Goal: Task Accomplishment & Management: Use online tool/utility

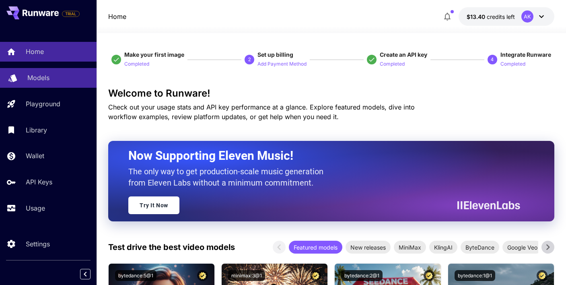
click at [54, 73] on div "Models" at bounding box center [58, 78] width 63 height 10
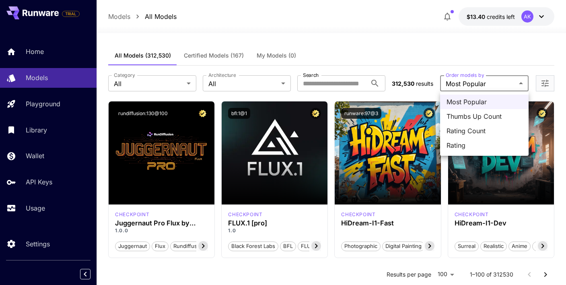
click at [472, 134] on span "Rating Count" at bounding box center [485, 131] width 76 height 10
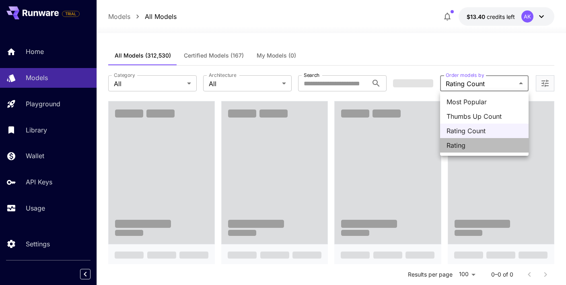
click at [464, 146] on span "Rating" at bounding box center [485, 145] width 76 height 10
type input "******"
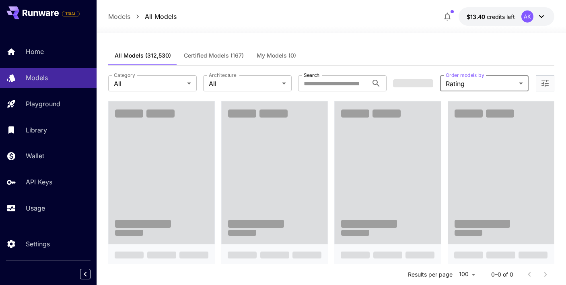
click at [441, 49] on div "All Models (312,530) Certified Models (167) My Models (0)" at bounding box center [331, 56] width 446 height 20
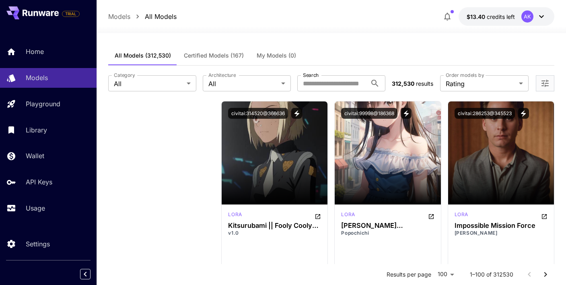
click at [149, 52] on button "All Models (312,530)" at bounding box center [142, 55] width 69 height 19
click at [122, 12] on p "Models" at bounding box center [119, 17] width 22 height 10
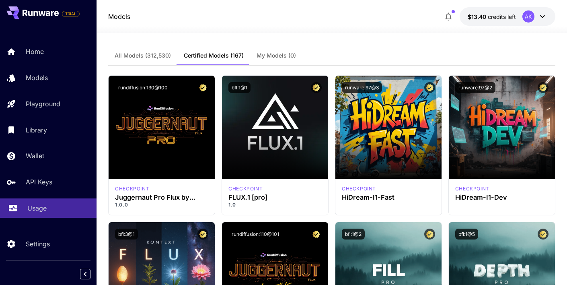
click at [39, 214] on link "Usage" at bounding box center [48, 208] width 97 height 20
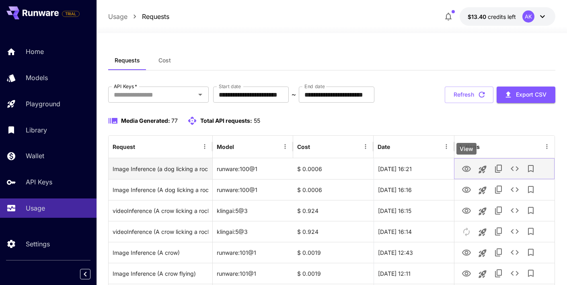
click at [464, 169] on icon "View" at bounding box center [467, 169] width 10 height 10
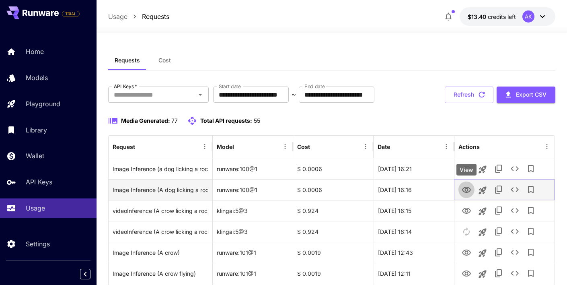
click at [467, 191] on icon "View" at bounding box center [466, 190] width 9 height 6
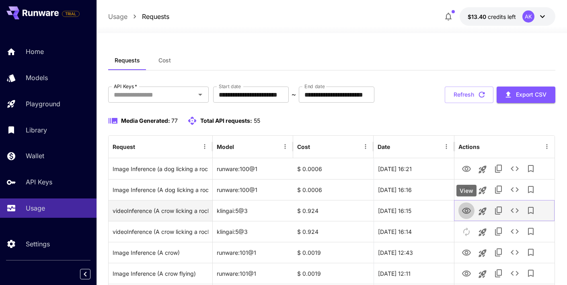
click at [468, 211] on icon "View" at bounding box center [466, 211] width 9 height 6
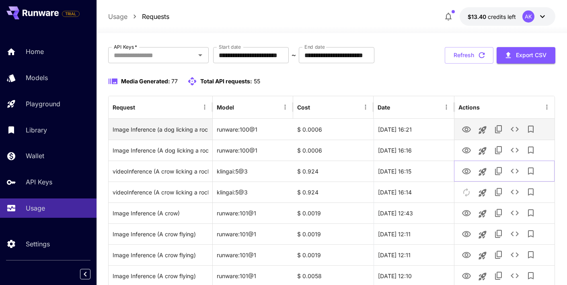
scroll to position [41, 0]
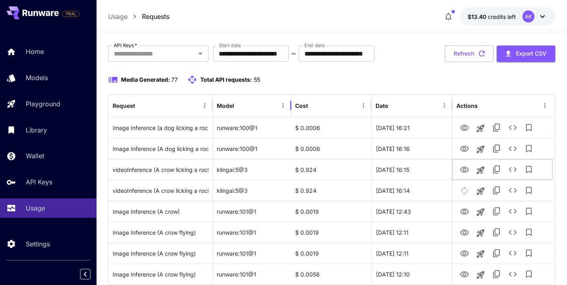
click at [290, 105] on div at bounding box center [291, 105] width 4 height 23
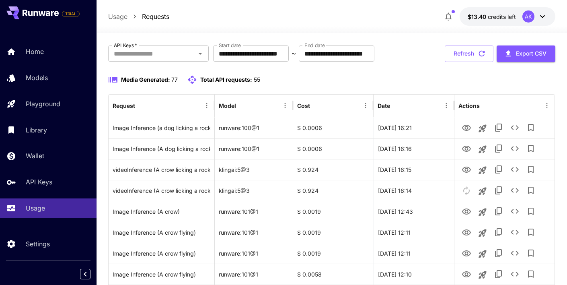
click at [280, 84] on div "Media Generated: 77 Total API requests: 55" at bounding box center [331, 84] width 447 height 19
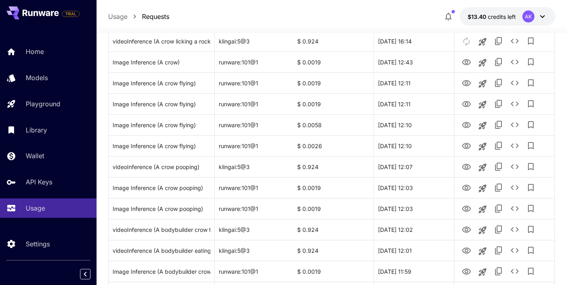
scroll to position [0, 0]
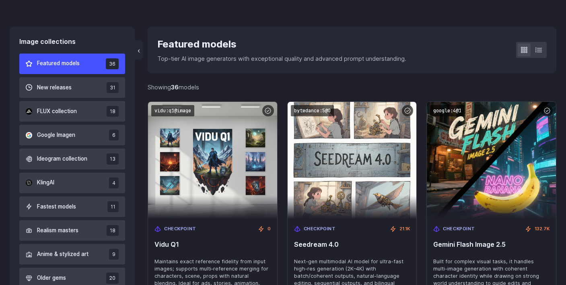
scroll to position [210, 0]
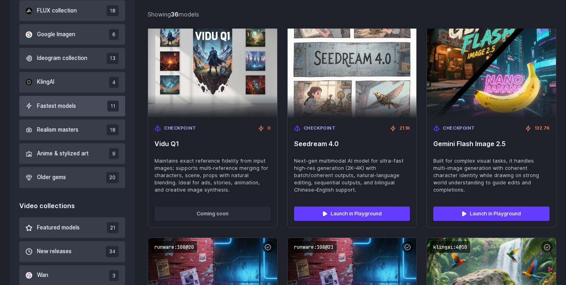
click at [85, 108] on button "Fastest models 11" at bounding box center [72, 106] width 106 height 21
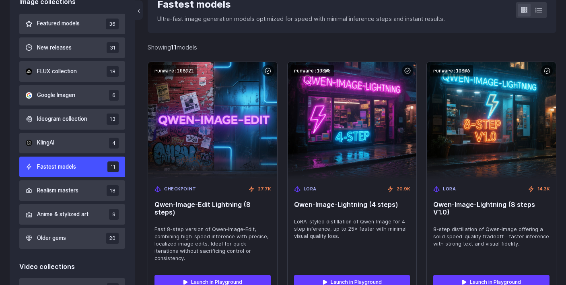
scroll to position [242, 0]
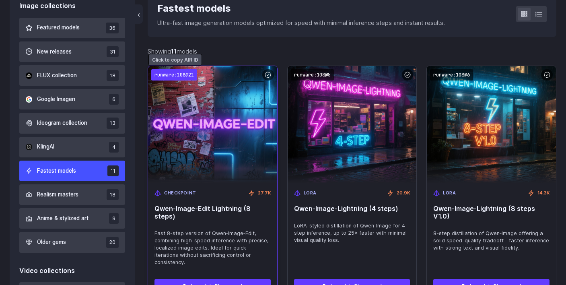
click at [189, 76] on code "runware:108@21" at bounding box center [174, 75] width 46 height 12
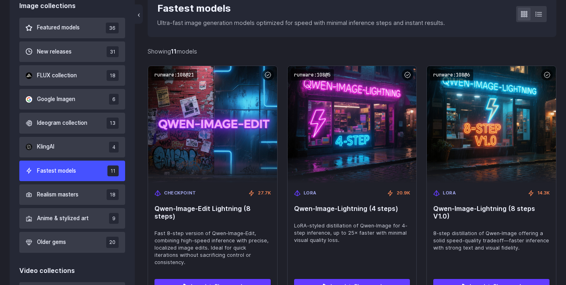
click at [112, 12] on div "Image collections Featured models 36 New releases 31 FLUX collection 18 Google …" at bounding box center [72, 126] width 106 height 251
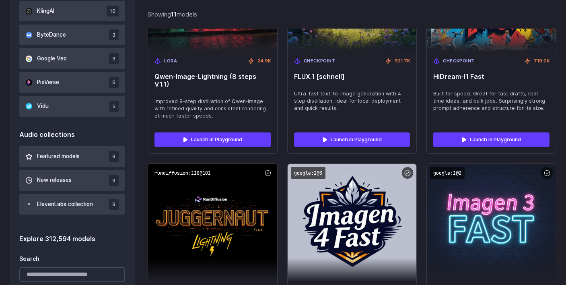
scroll to position [620, 0]
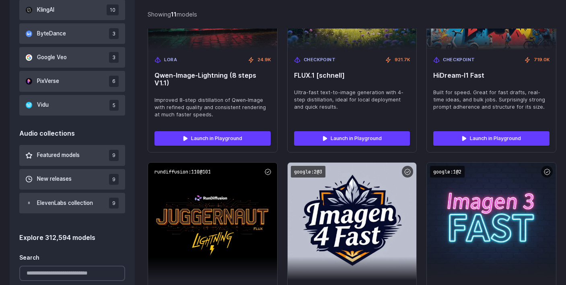
click at [10, 105] on div "Image collections Featured models 36 New releases 31 FLUX collection 18 Google …" at bounding box center [72, 116] width 125 height 1006
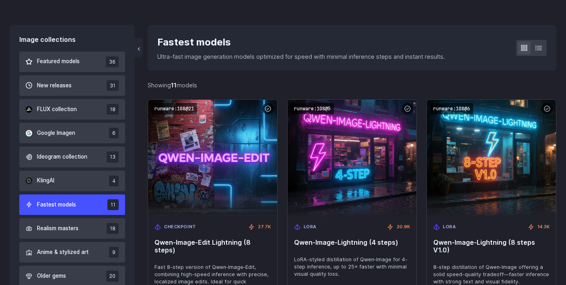
scroll to position [208, 0]
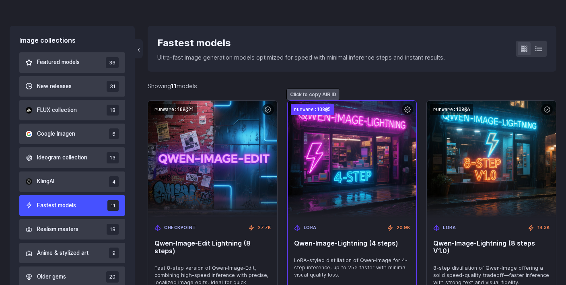
click at [309, 110] on code "runware:108@5" at bounding box center [312, 110] width 43 height 12
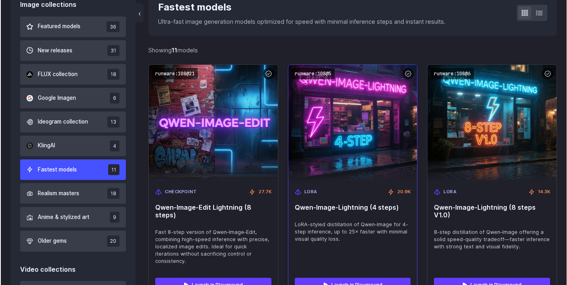
scroll to position [244, 0]
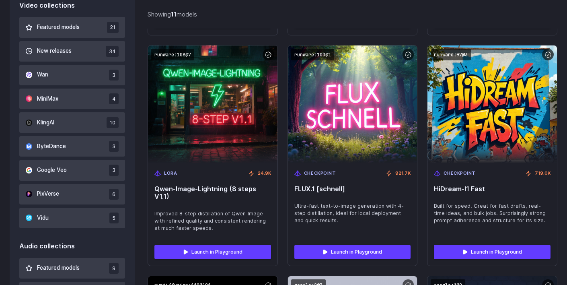
scroll to position [508, 0]
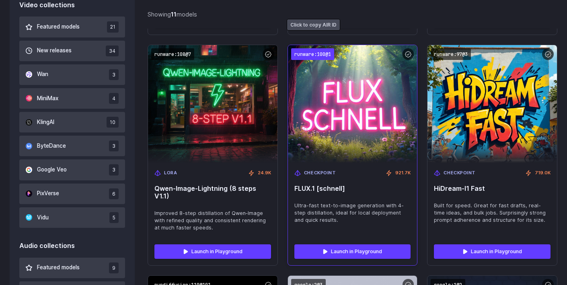
click at [319, 48] on code "runware:100@1" at bounding box center [312, 54] width 43 height 12
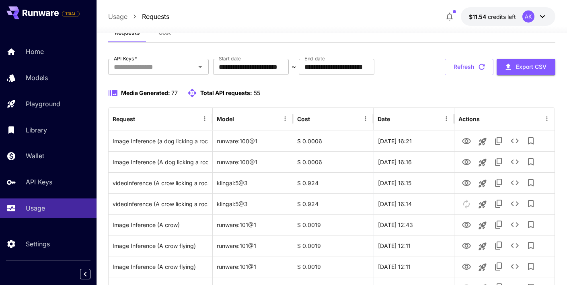
scroll to position [29, 0]
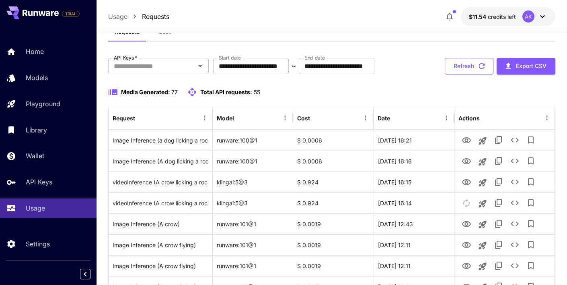
click at [465, 60] on button "Refresh" at bounding box center [469, 66] width 49 height 16
click at [466, 68] on button "Refresh" at bounding box center [469, 66] width 49 height 16
click at [461, 65] on button "Refresh" at bounding box center [469, 66] width 49 height 16
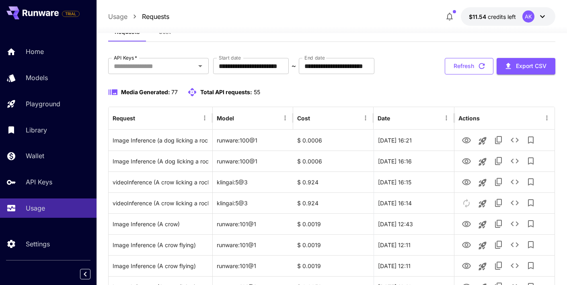
click at [468, 64] on button "Refresh" at bounding box center [469, 66] width 49 height 16
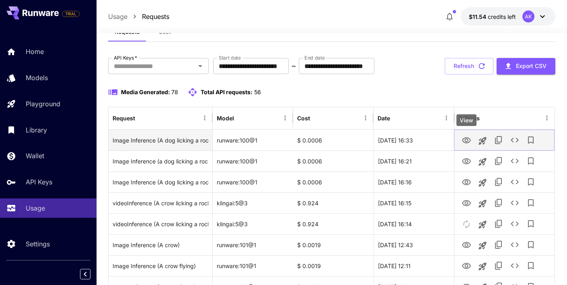
click at [464, 138] on icon "View" at bounding box center [467, 141] width 10 height 10
